Goal: Check status

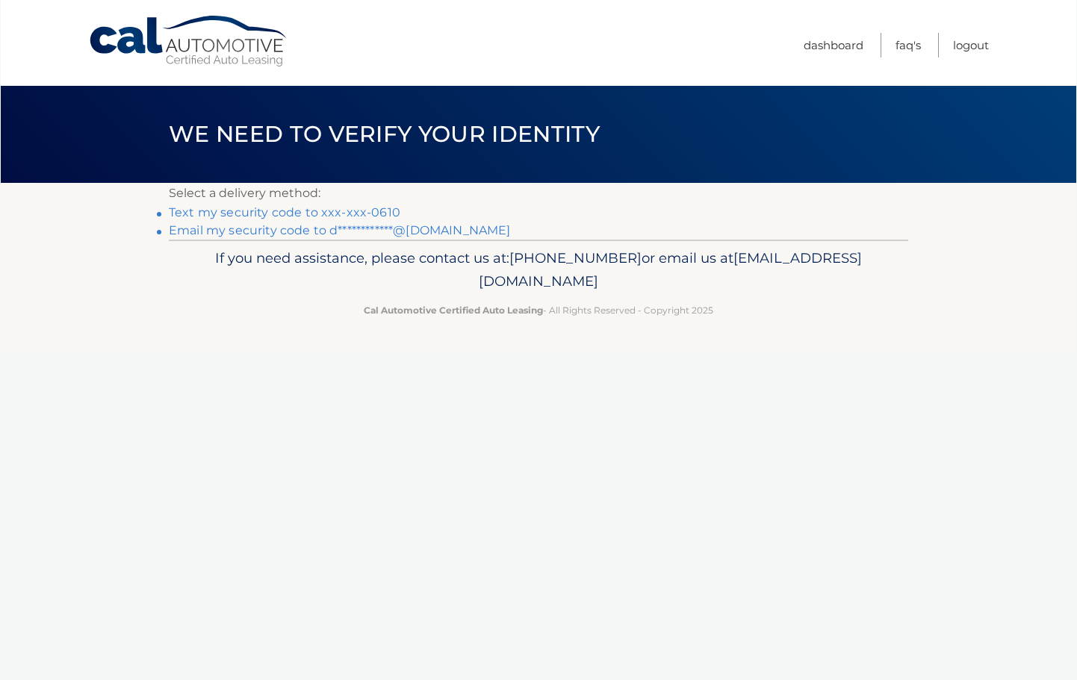
click at [262, 212] on link "Text my security code to xxx-xxx-0610" at bounding box center [284, 212] width 231 height 14
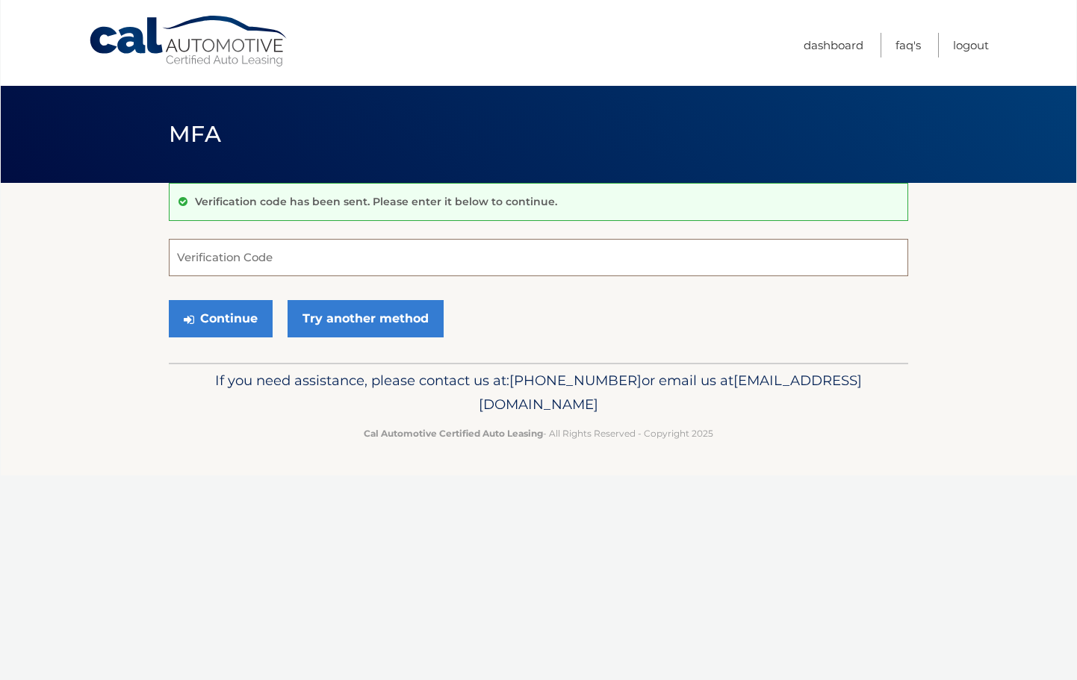
click at [245, 262] on input "Verification Code" at bounding box center [538, 257] width 739 height 37
type input "316745"
click at [233, 320] on button "Continue" at bounding box center [221, 318] width 104 height 37
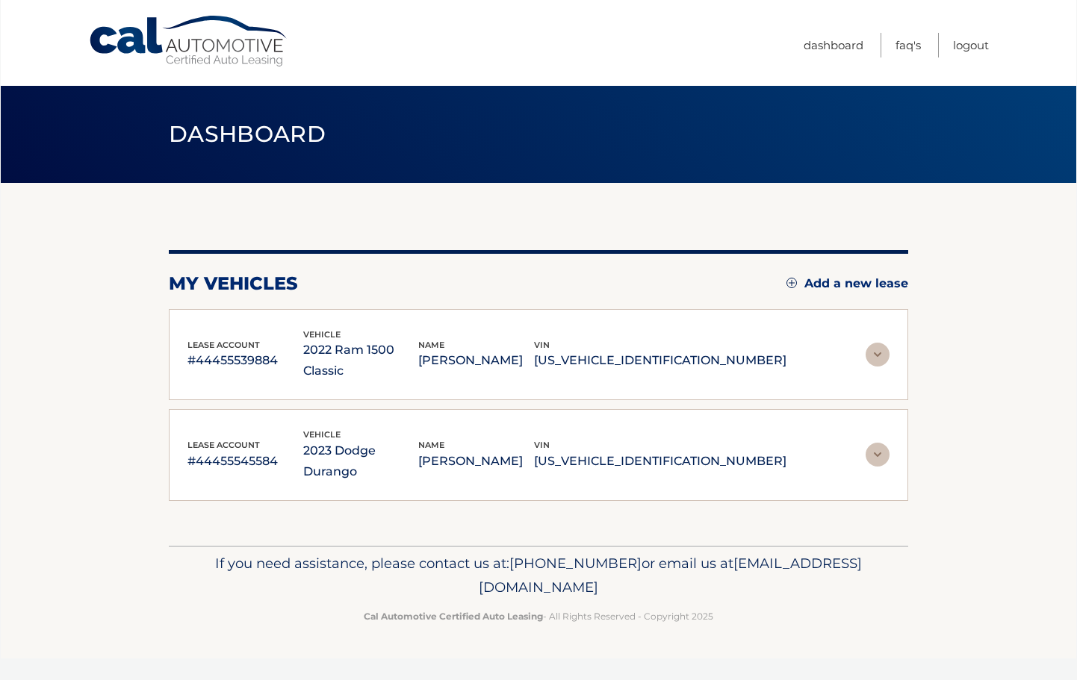
click at [873, 344] on img at bounding box center [877, 355] width 24 height 24
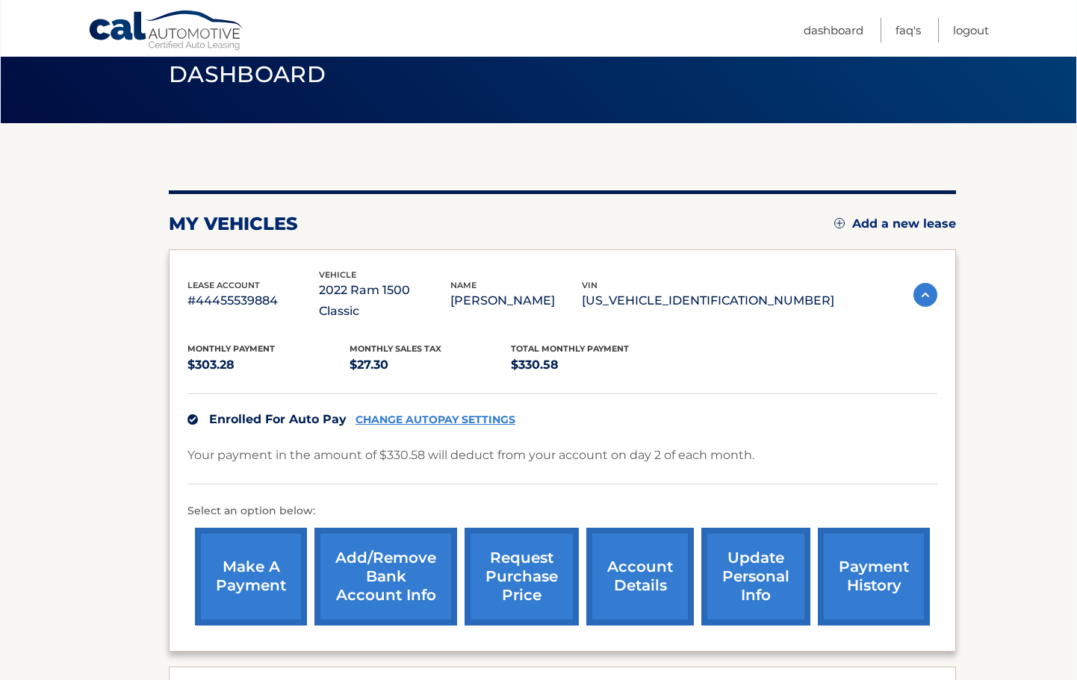
scroll to position [252, 0]
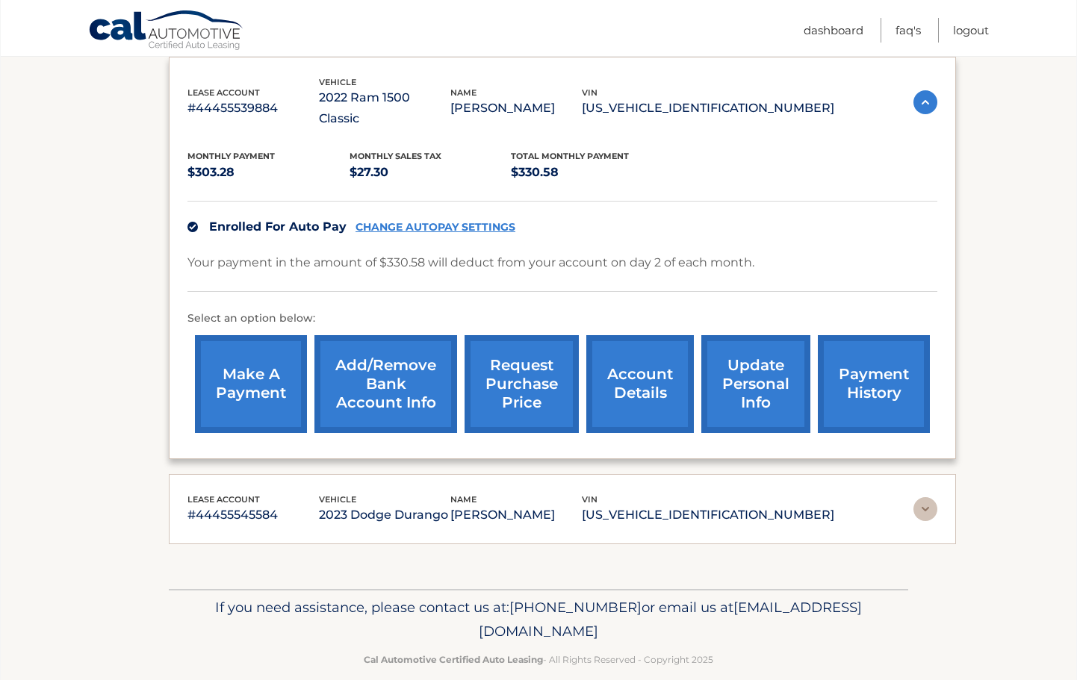
click at [535, 361] on link "request purchase price" at bounding box center [521, 384] width 114 height 98
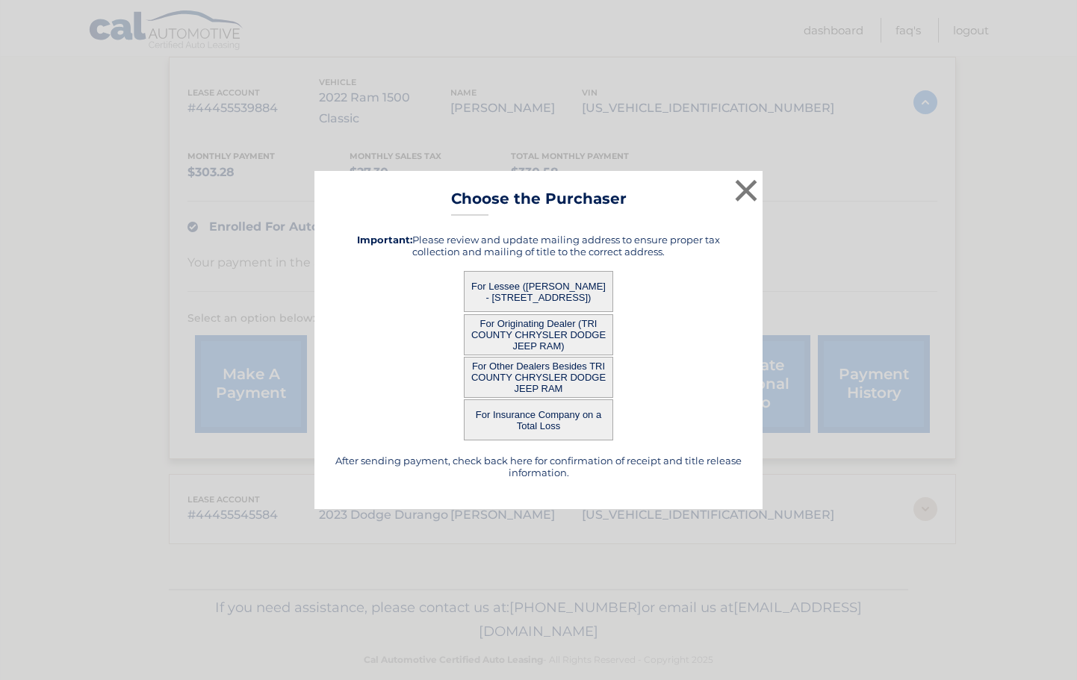
click at [522, 292] on button "For Lessee ([PERSON_NAME] - [STREET_ADDRESS])" at bounding box center [538, 291] width 149 height 41
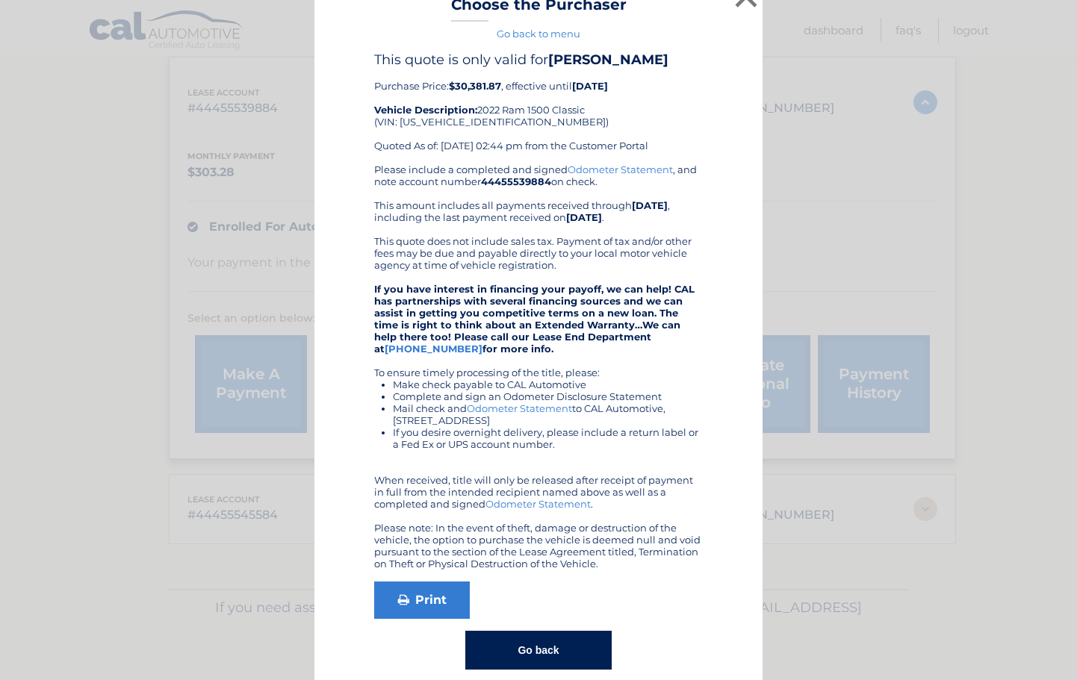
scroll to position [21, 0]
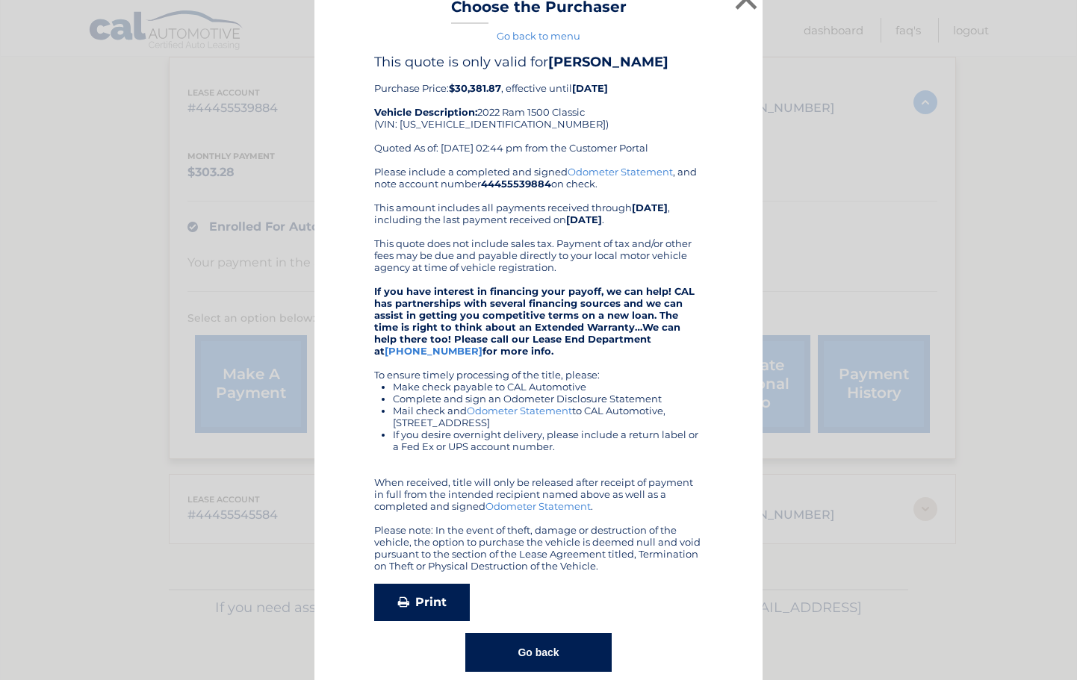
click at [417, 596] on link "Print" at bounding box center [422, 602] width 96 height 37
